Goal: Answer question/provide support

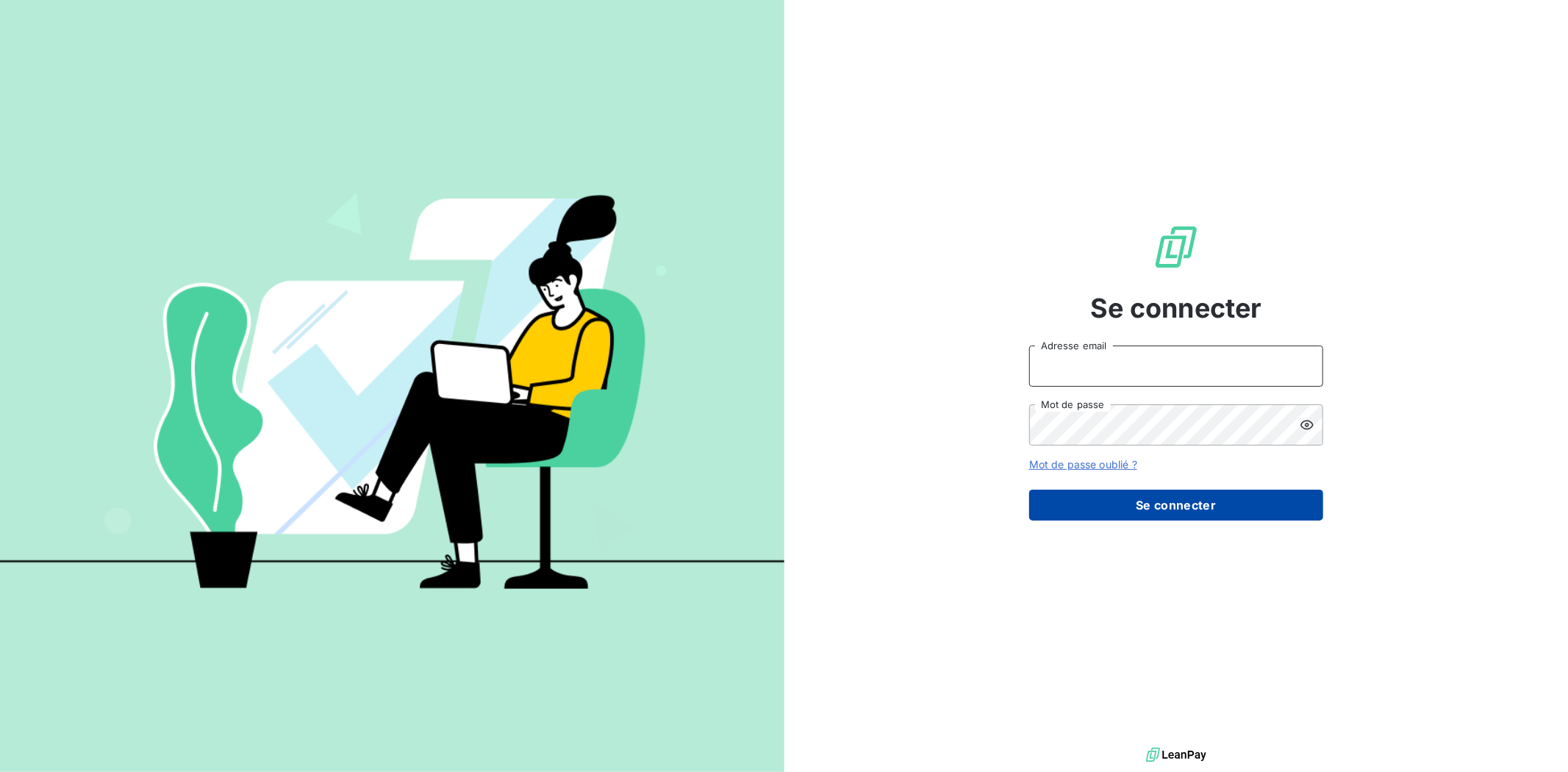
type input "[PERSON_NAME][EMAIL_ADDRESS][DOMAIN_NAME]"
click at [1192, 512] on button "Se connecter" at bounding box center [1176, 505] width 294 height 31
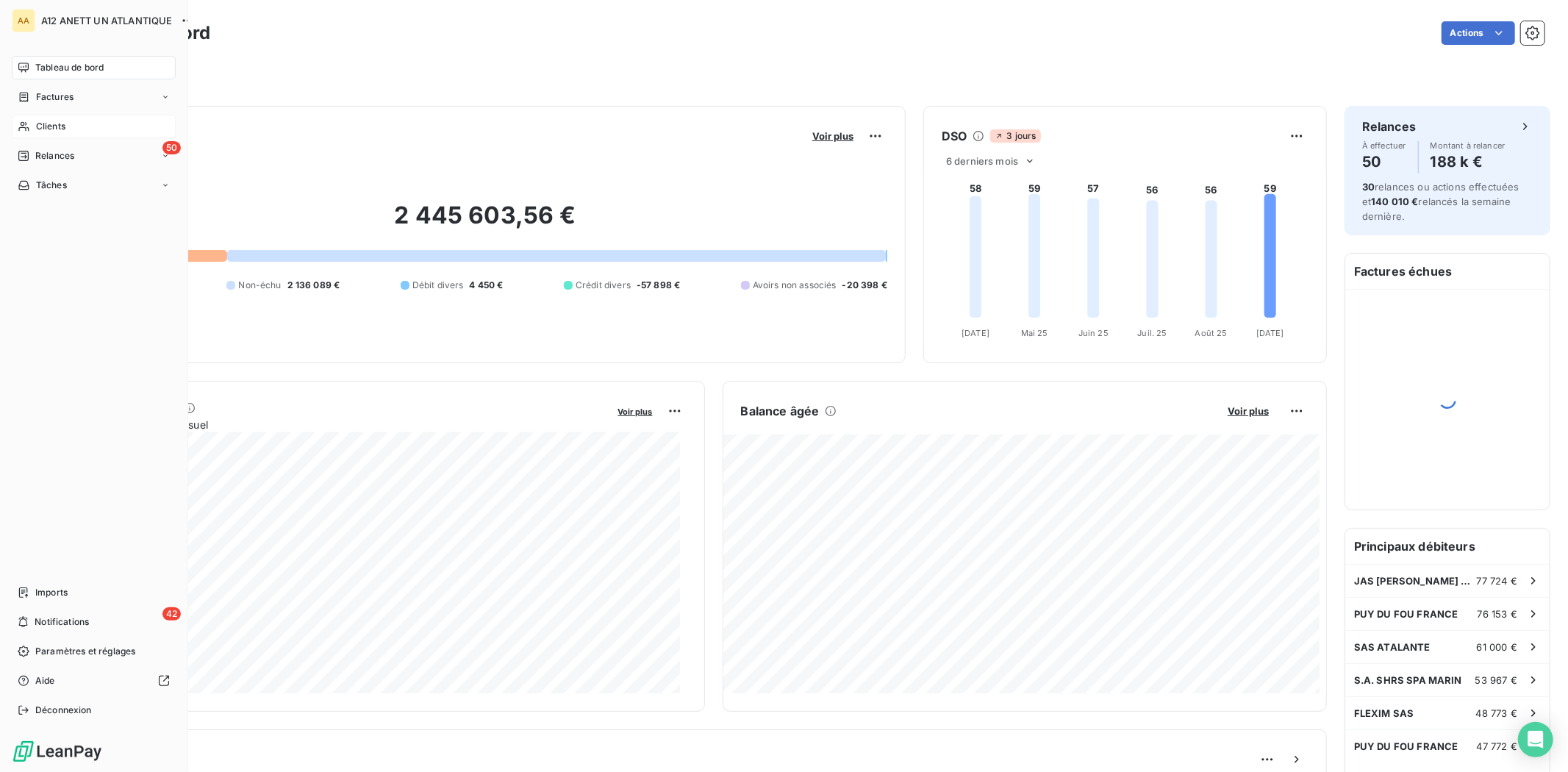
click at [49, 126] on span "Clients" at bounding box center [51, 126] width 30 height 13
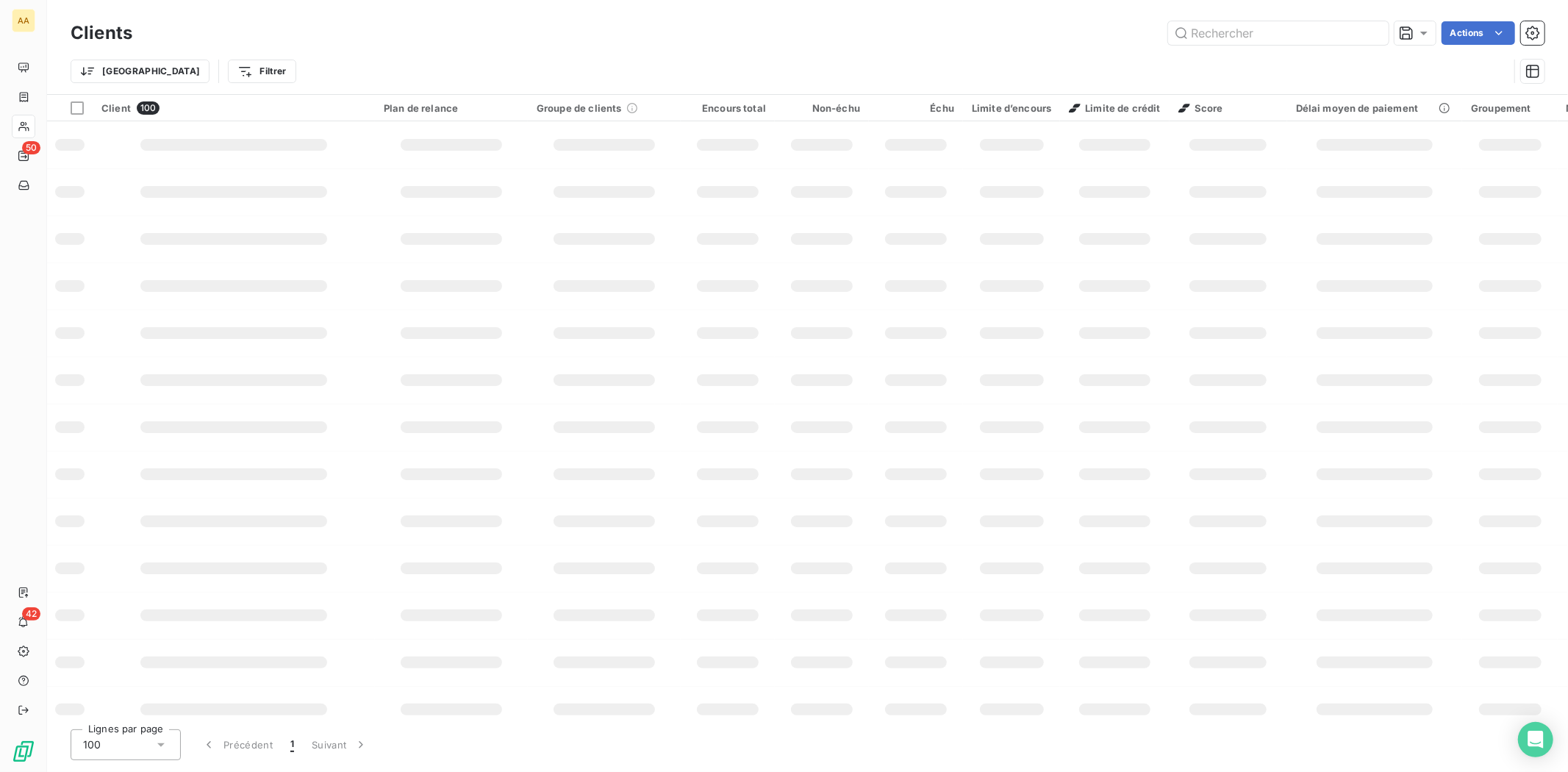
click at [1234, 32] on input "text" at bounding box center [1278, 33] width 221 height 23
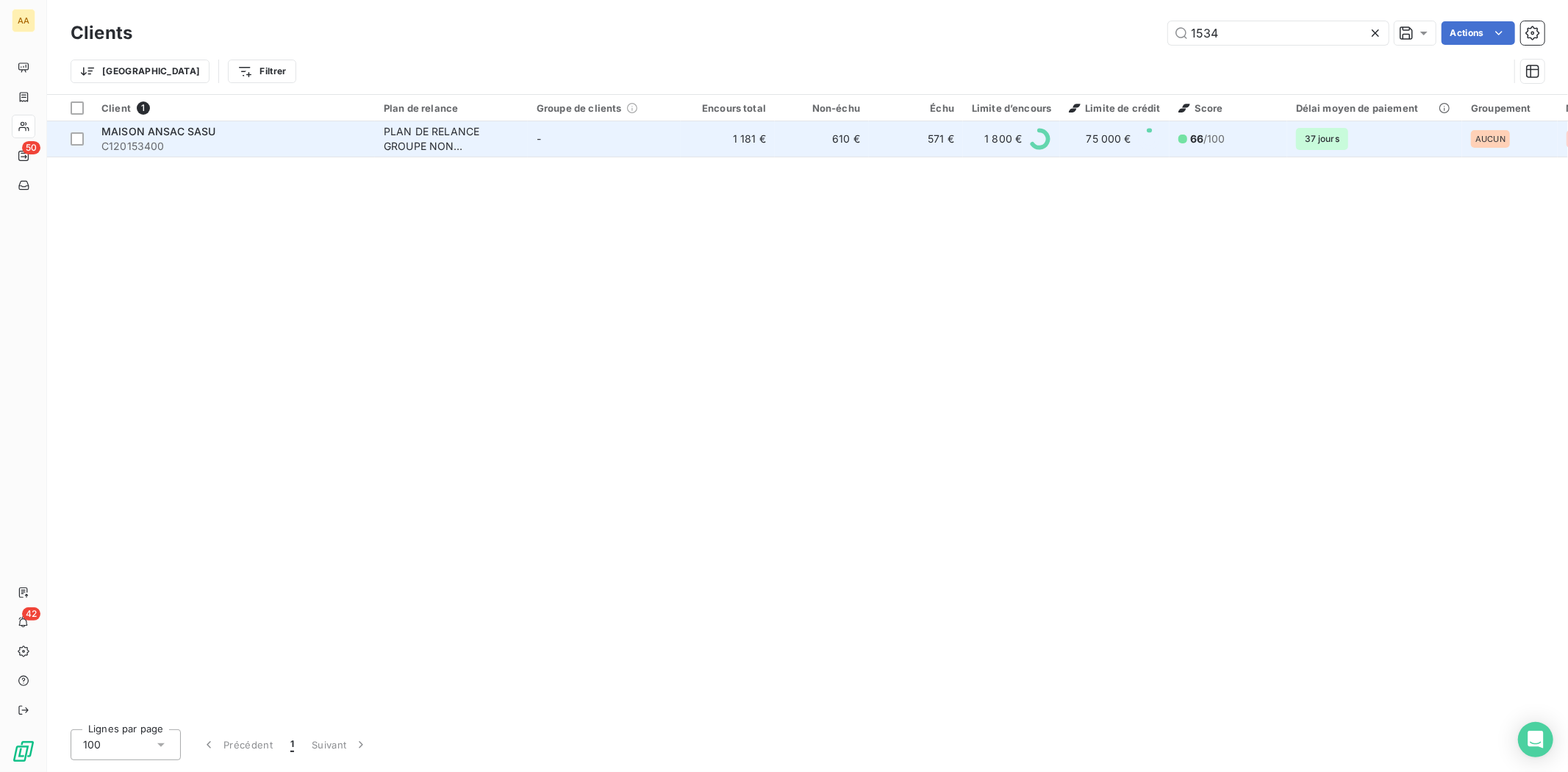
type input "1534"
click at [133, 148] on span "C120153400" at bounding box center [233, 145] width 264 height 14
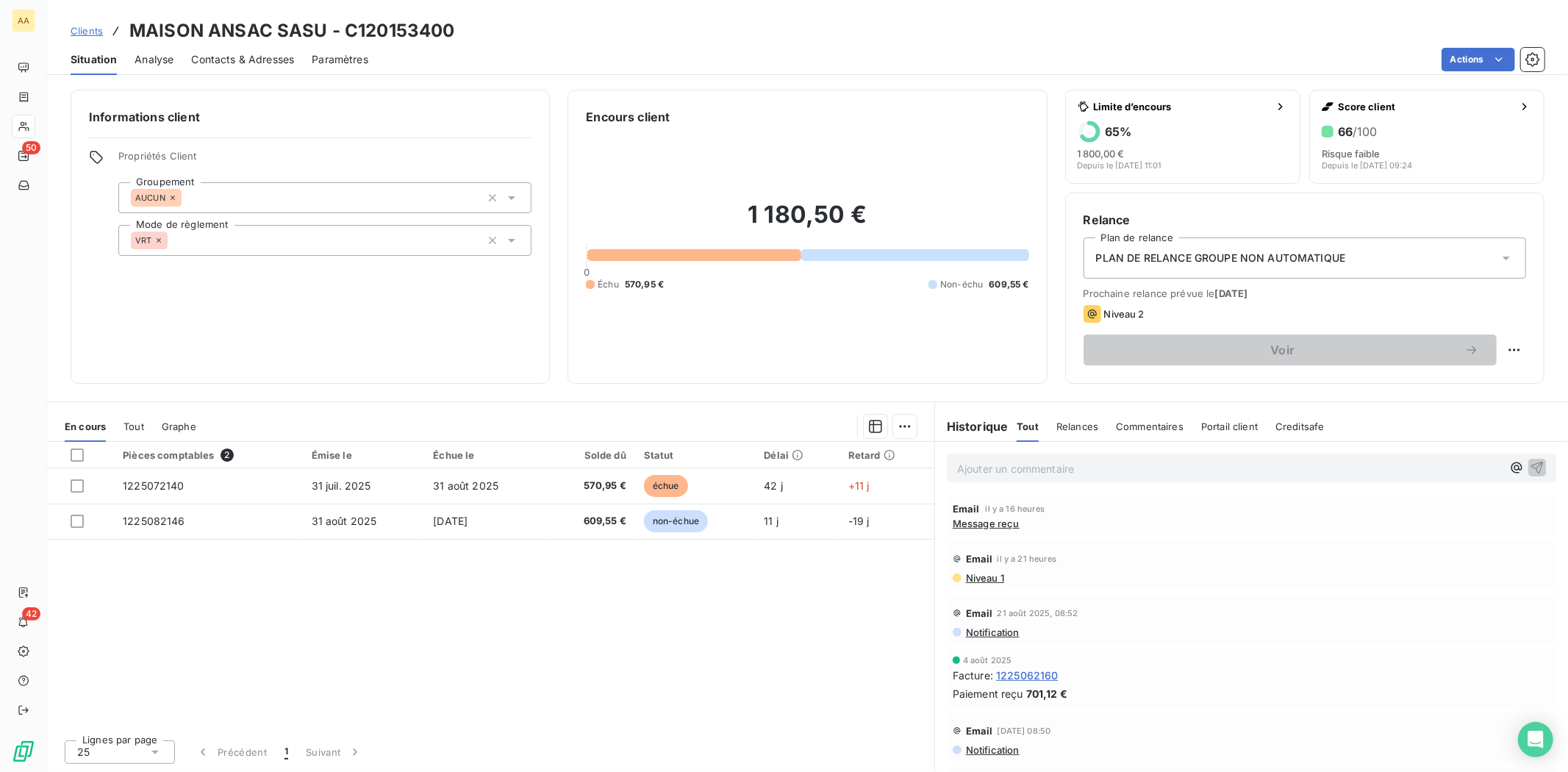
click at [1052, 471] on p "Ajouter un commentaire ﻿" at bounding box center [1229, 468] width 545 height 18
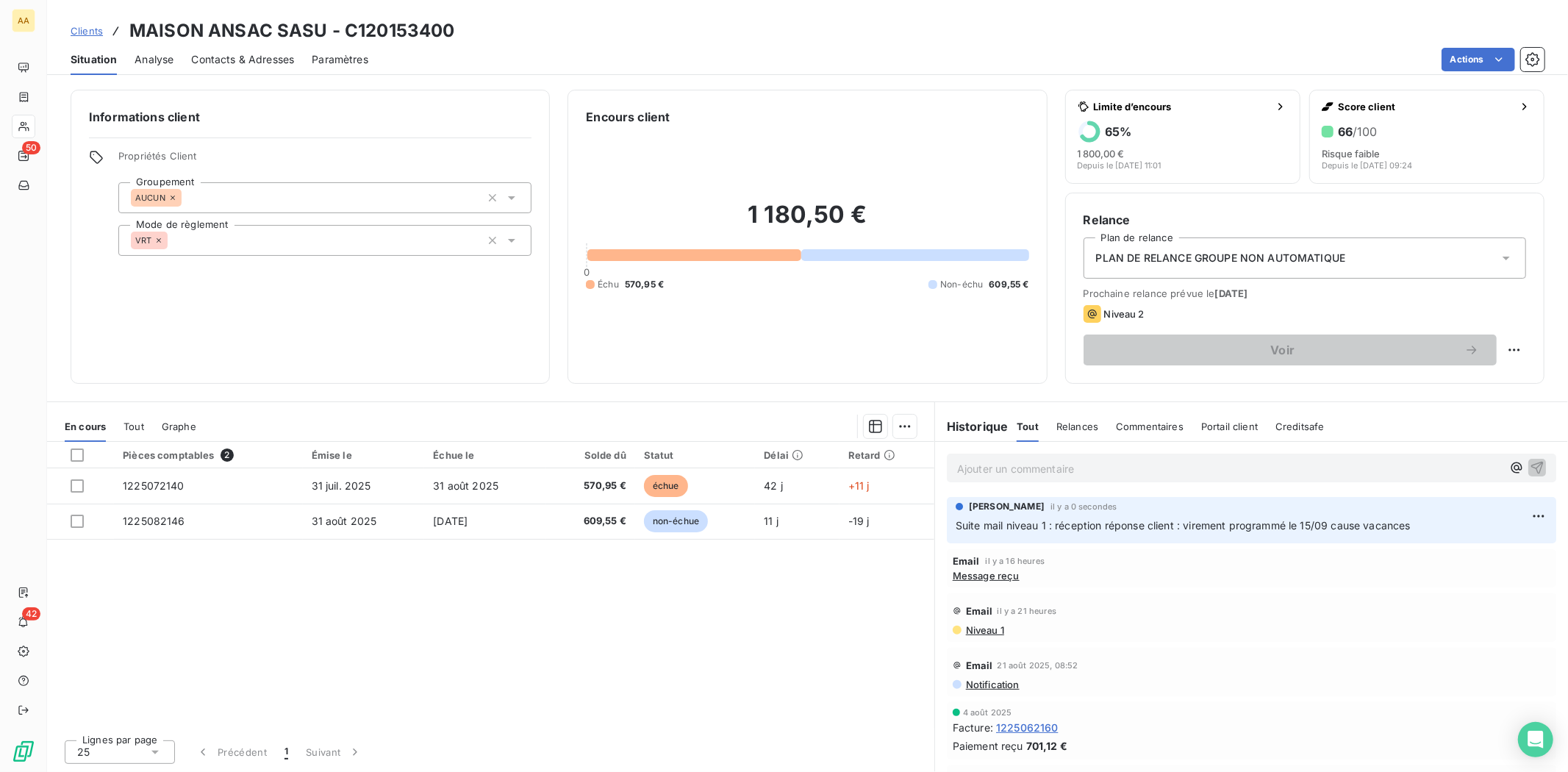
click at [1147, 529] on span "Suite mail niveau 1 : réception réponse client : virement programmé le 15/09 ca…" at bounding box center [1183, 525] width 455 height 12
click at [1532, 518] on html "AA 50 42 Clients MAISON ANSAC SASU - C120153400 Situation Analyse Contacts & Ad…" at bounding box center [784, 386] width 1568 height 772
click at [1488, 544] on div "Editer" at bounding box center [1491, 548] width 83 height 23
drag, startPoint x: 1419, startPoint y: 519, endPoint x: 940, endPoint y: 518, distance: 479.0
click at [940, 518] on div "[PERSON_NAME] il y a 12 secondes Suite mail niveau 1 : réception réponse client…" at bounding box center [1251, 520] width 633 height 52
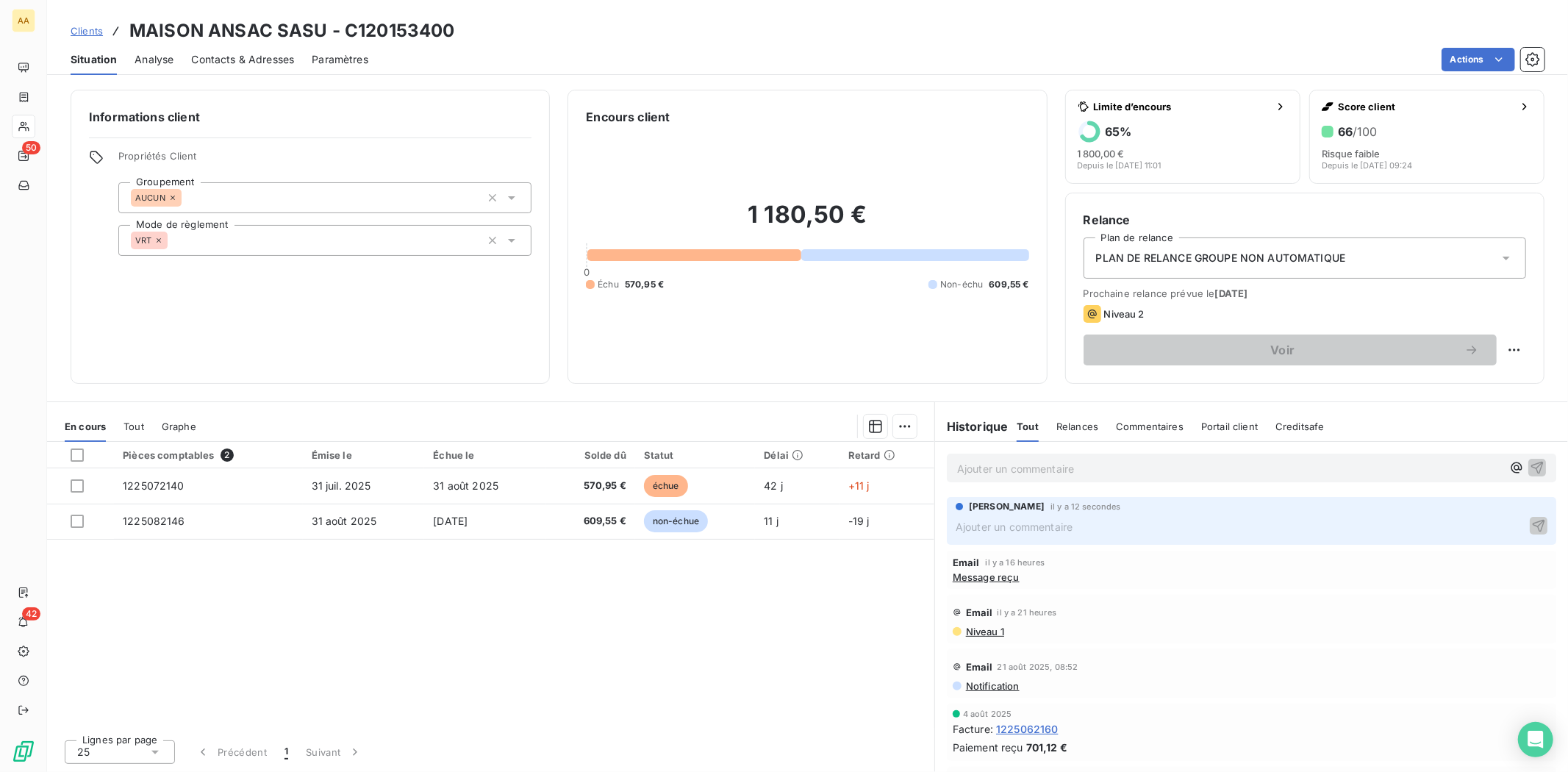
click at [1425, 632] on div "Niveau 1" at bounding box center [1251, 632] width 598 height 12
click at [871, 618] on div "Pièces comptables 2 Émise le Échue le Solde dû Statut Délai Retard 1225072140 […" at bounding box center [490, 584] width 887 height 286
click at [1038, 530] on p "Ajouter un commentaire ﻿" at bounding box center [1241, 527] width 571 height 18
click at [1537, 527] on div "[PERSON_NAME] il y a 12 secondes Suite mail niveau 1 : réception réponse client…" at bounding box center [1252, 520] width 609 height 46
click at [1533, 529] on icon "button" at bounding box center [1539, 525] width 12 height 12
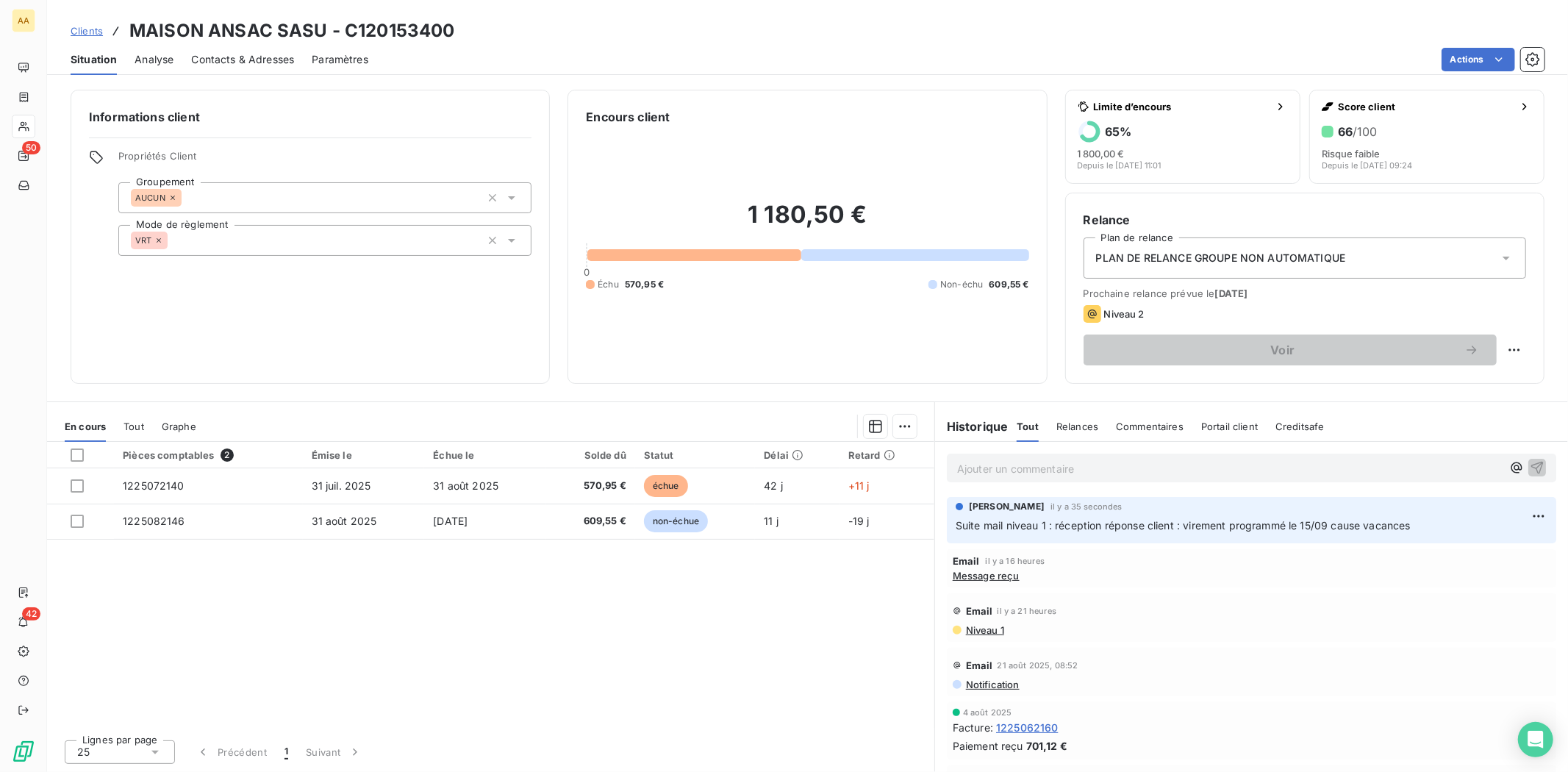
click at [246, 61] on span "Contacts & Adresses" at bounding box center [243, 59] width 103 height 14
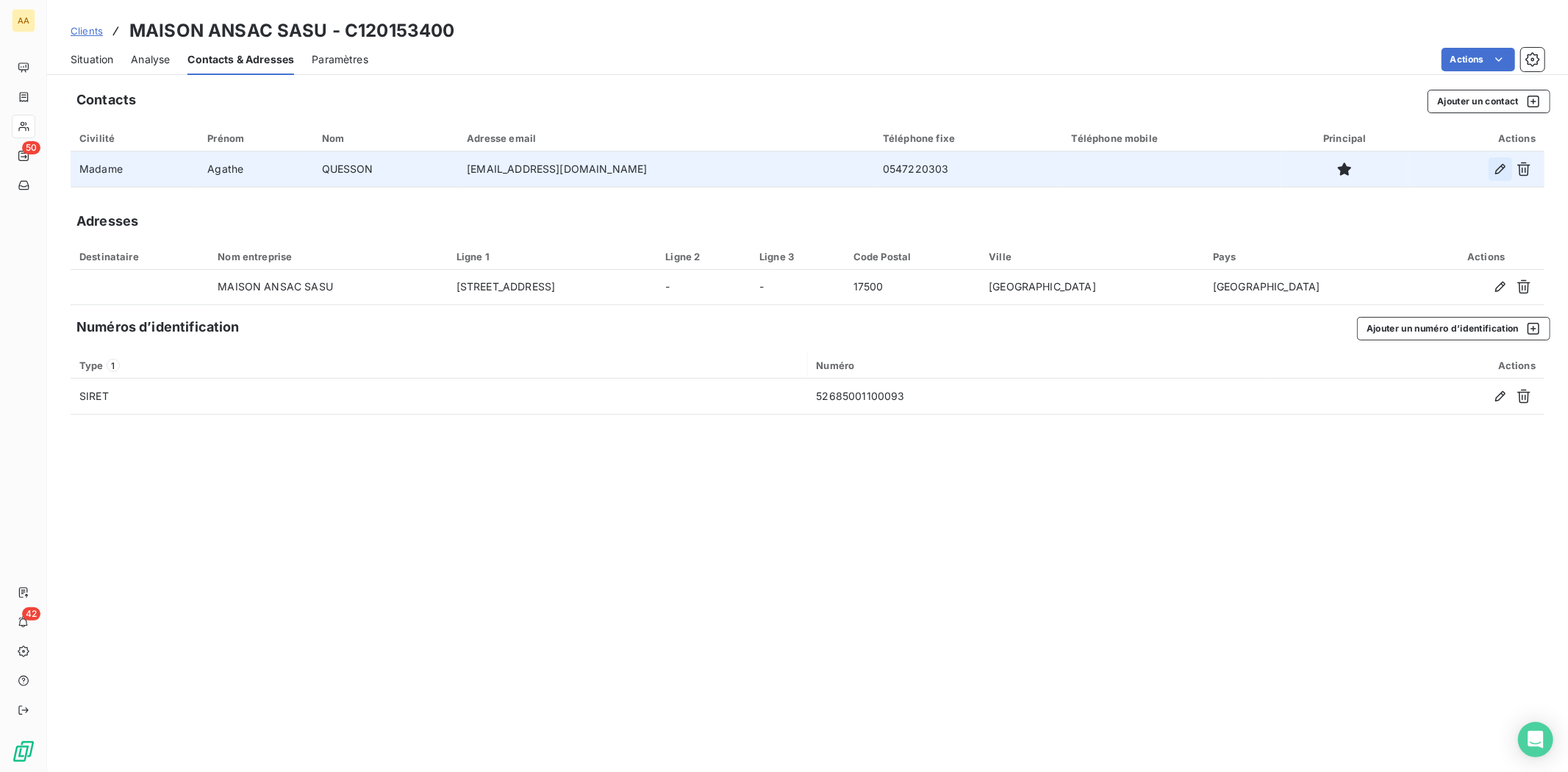
click at [1498, 167] on icon "button" at bounding box center [1500, 168] width 14 height 14
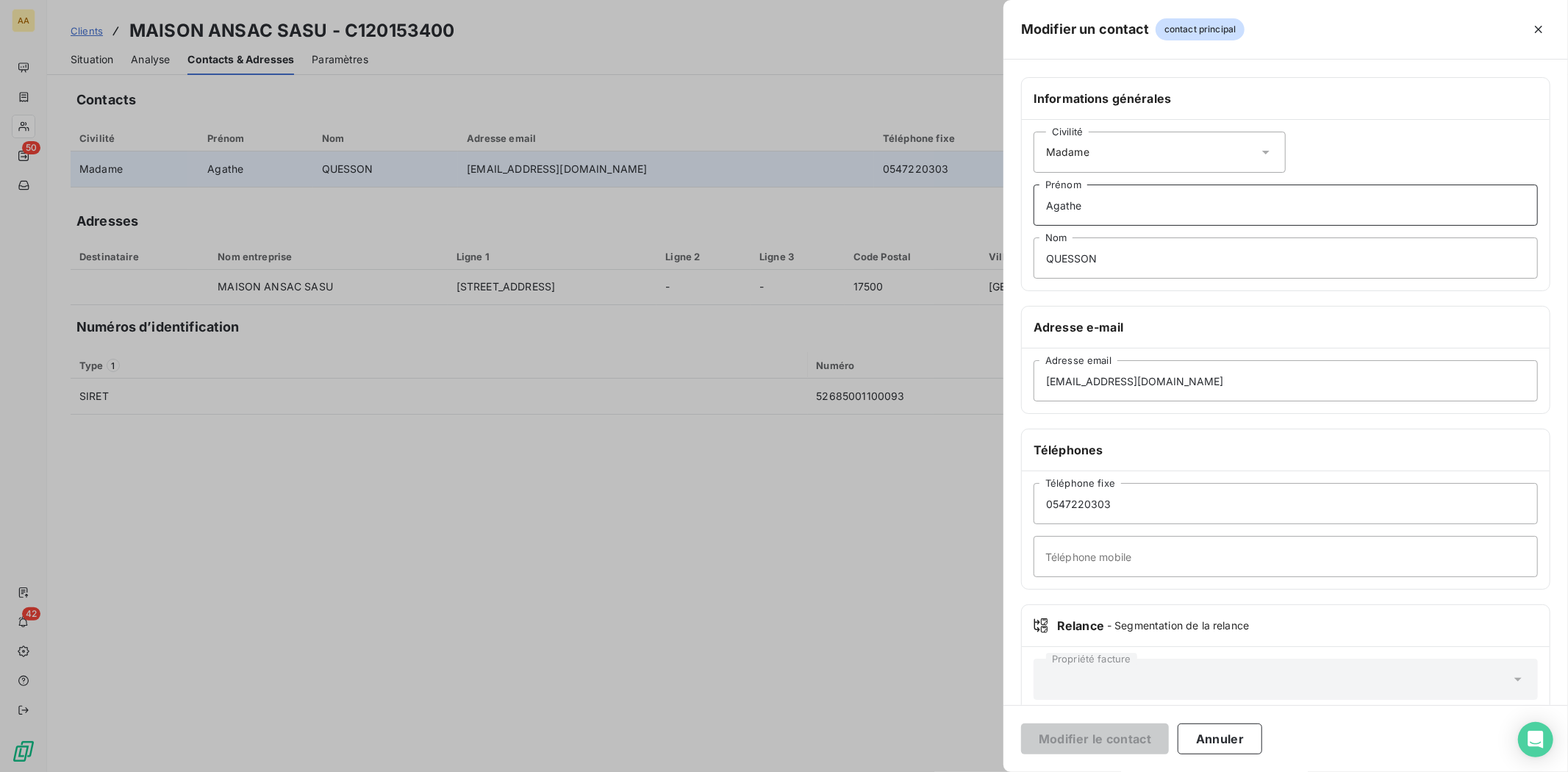
click at [1104, 203] on input "Agathe" at bounding box center [1286, 205] width 505 height 41
click at [1538, 28] on icon "button" at bounding box center [1539, 30] width 8 height 8
